Goal: Information Seeking & Learning: Learn about a topic

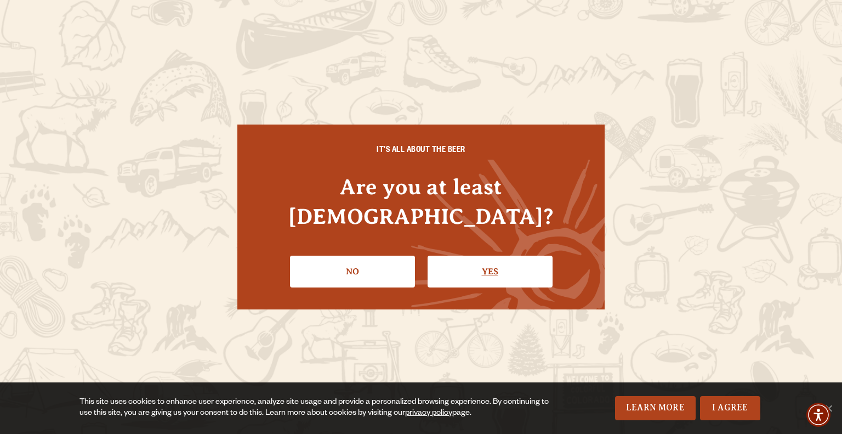
click at [489, 256] on link "Yes" at bounding box center [490, 272] width 125 height 32
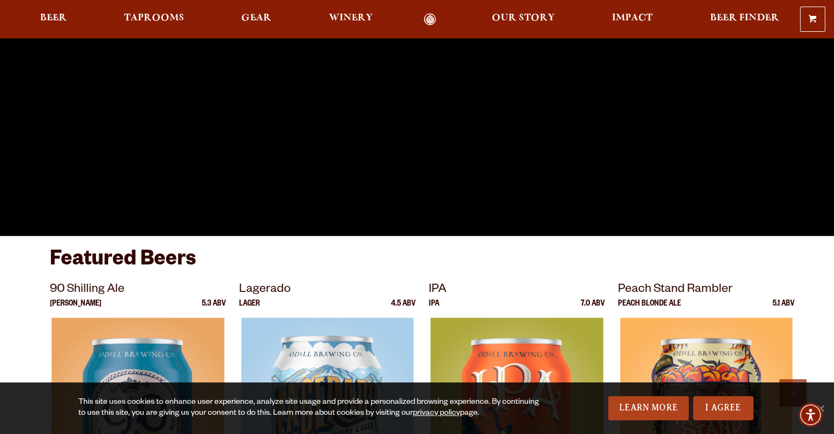
scroll to position [55, 0]
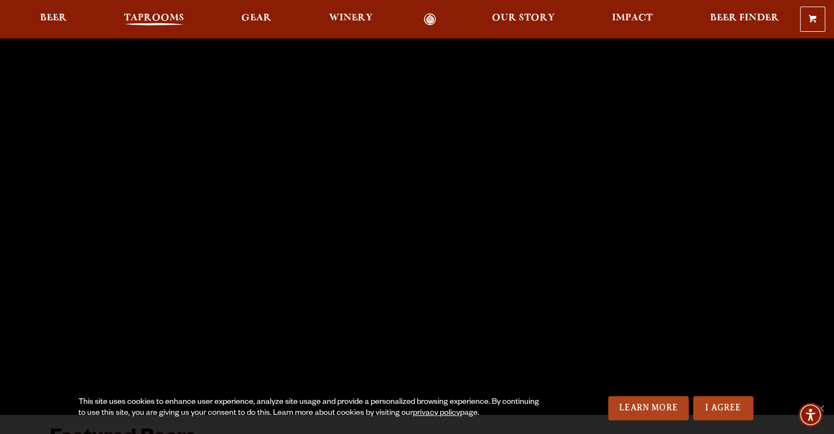
click at [154, 18] on span "Taprooms" at bounding box center [154, 18] width 60 height 9
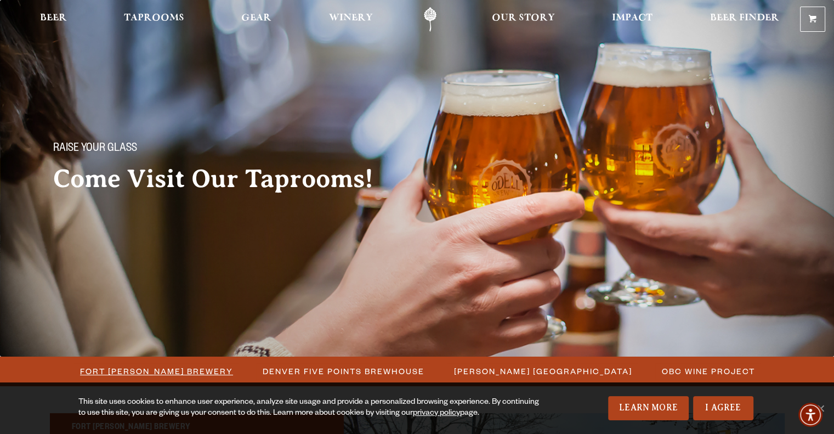
click at [197, 367] on span "Fort [PERSON_NAME] Brewery" at bounding box center [156, 371] width 153 height 16
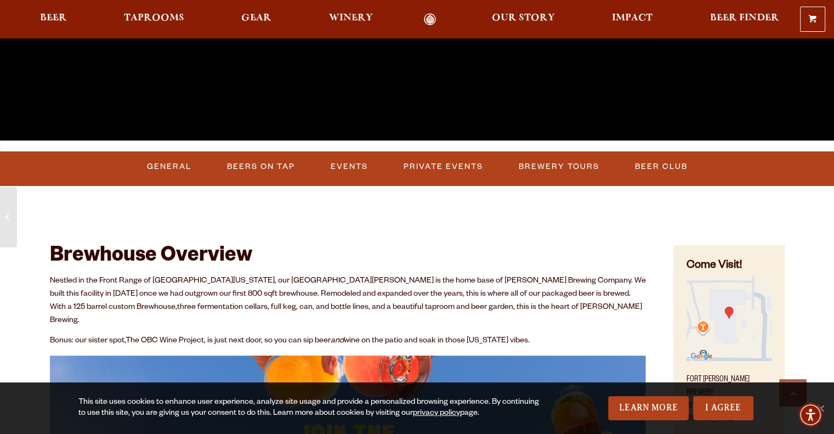
scroll to position [329, 0]
click at [337, 168] on link "Events" at bounding box center [349, 166] width 46 height 25
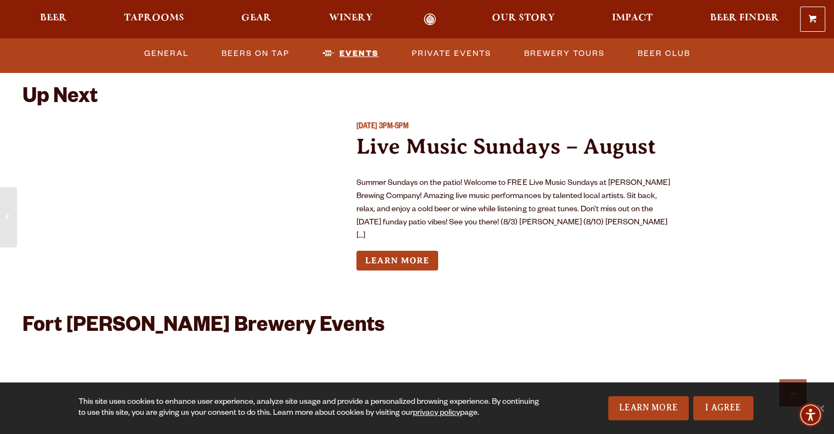
scroll to position [3964, 0]
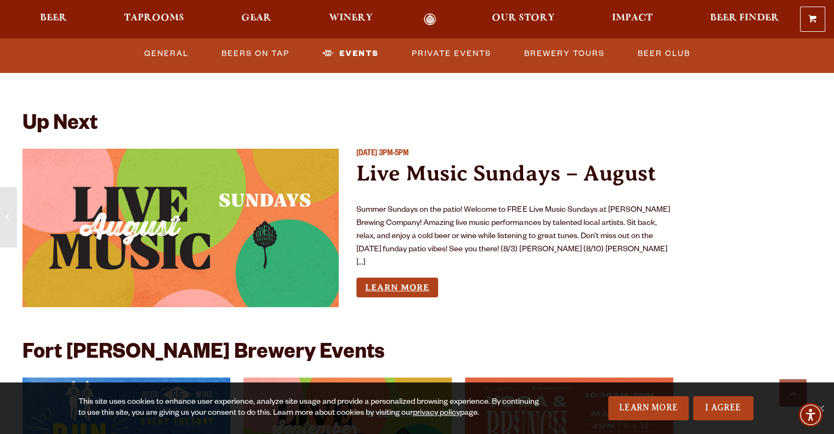
click at [417, 278] on link "Learn More" at bounding box center [398, 288] width 82 height 20
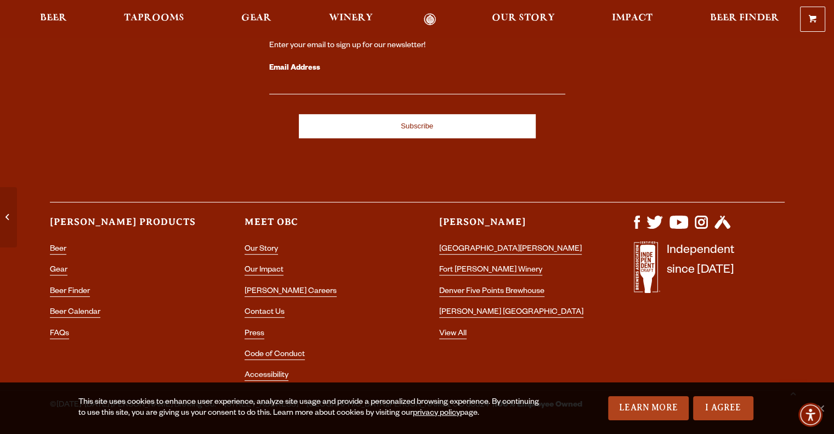
scroll to position [4695, 0]
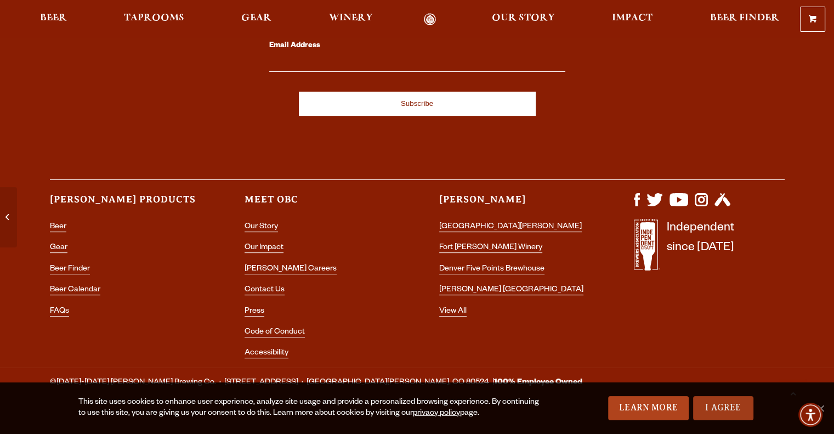
click at [725, 404] on link "I Agree" at bounding box center [723, 408] width 60 height 24
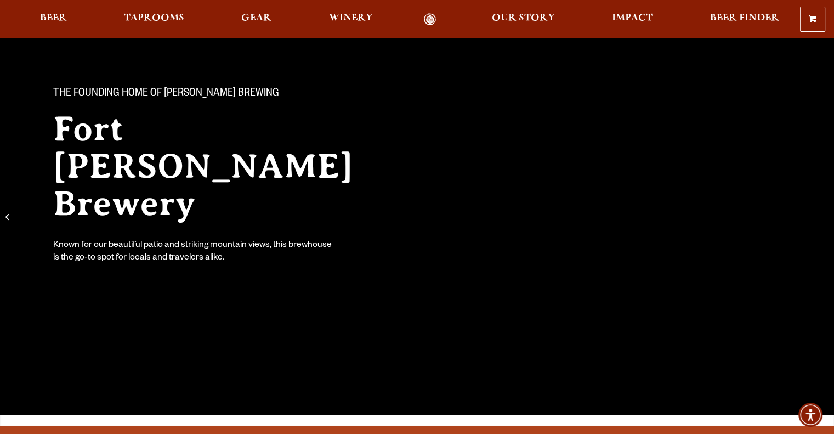
scroll to position [0, 0]
